Goal: Navigation & Orientation: Find specific page/section

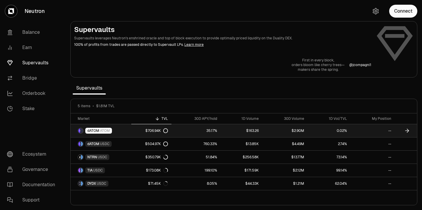
click at [208, 135] on link "35.17%" at bounding box center [195, 130] width 49 height 13
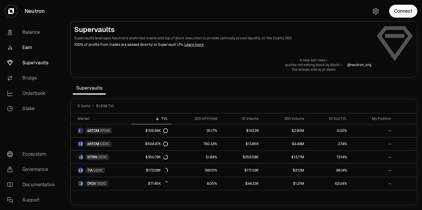
click at [24, 44] on link "Earn" at bounding box center [32, 47] width 61 height 15
click at [27, 48] on link "Earn" at bounding box center [32, 47] width 61 height 15
click at [26, 45] on link "Earn" at bounding box center [32, 47] width 61 height 15
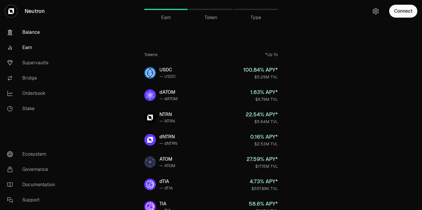
click at [26, 33] on link "Balance" at bounding box center [32, 32] width 61 height 15
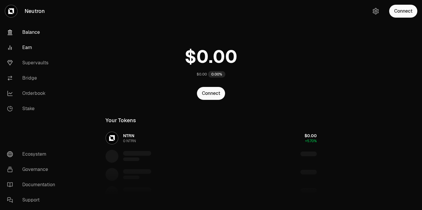
click at [27, 45] on link "Earn" at bounding box center [32, 47] width 61 height 15
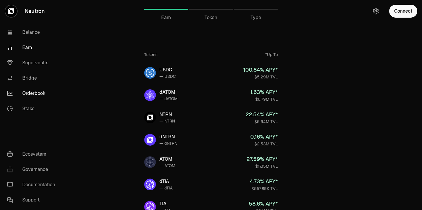
click at [30, 93] on link "Orderbook" at bounding box center [32, 93] width 61 height 15
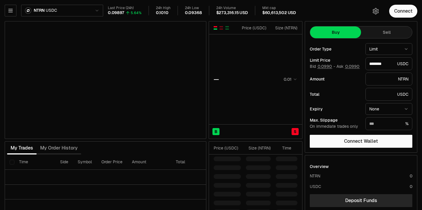
type input "********"
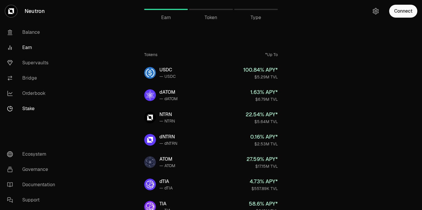
click at [22, 108] on link "Stake" at bounding box center [32, 108] width 61 height 15
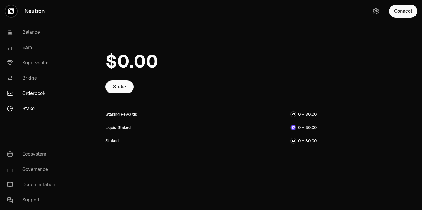
click at [27, 93] on link "Orderbook" at bounding box center [32, 93] width 61 height 15
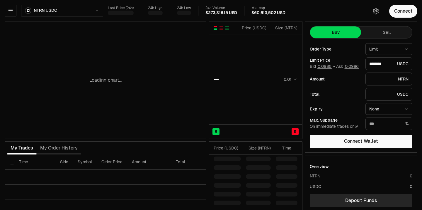
type input "********"
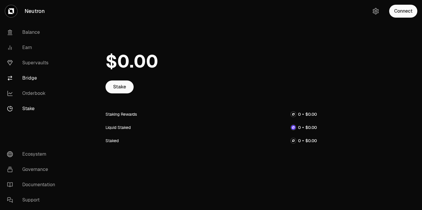
click at [28, 83] on link "Bridge" at bounding box center [32, 77] width 61 height 15
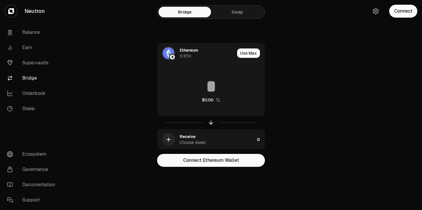
click at [26, 11] on link "Neutron" at bounding box center [33, 11] width 66 height 22
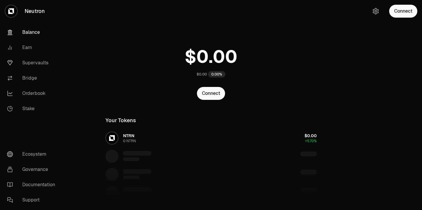
click at [1, 13] on link "Neutron" at bounding box center [33, 11] width 66 height 22
